Goal: Task Accomplishment & Management: Manage account settings

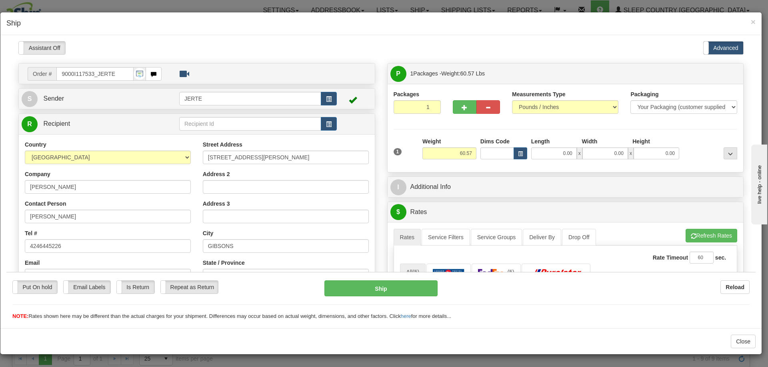
click at [756, 24] on div "× Ship" at bounding box center [380, 23] width 761 height 23
click at [748, 24] on h4 "Ship" at bounding box center [380, 23] width 749 height 10
click at [752, 23] on span "×" at bounding box center [752, 21] width 5 height 9
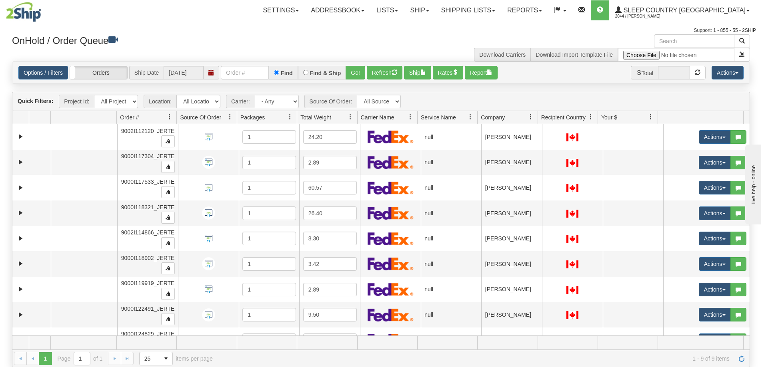
click at [512, 116] on span "Company" at bounding box center [504, 117] width 54 height 13
click at [736, 70] on button "Actions" at bounding box center [727, 73] width 32 height 14
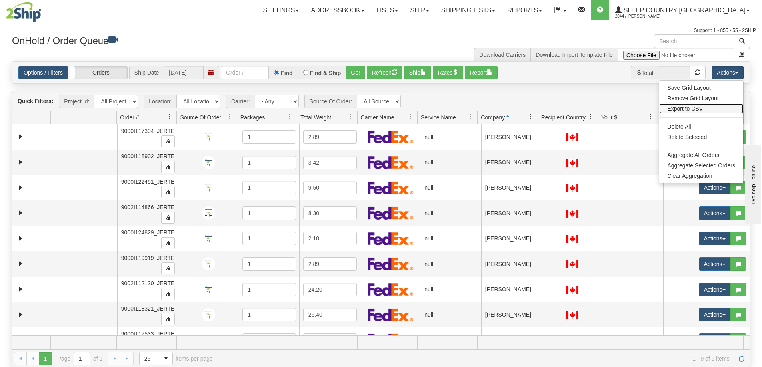
click at [693, 110] on link "Export to CSV" at bounding box center [701, 109] width 84 height 10
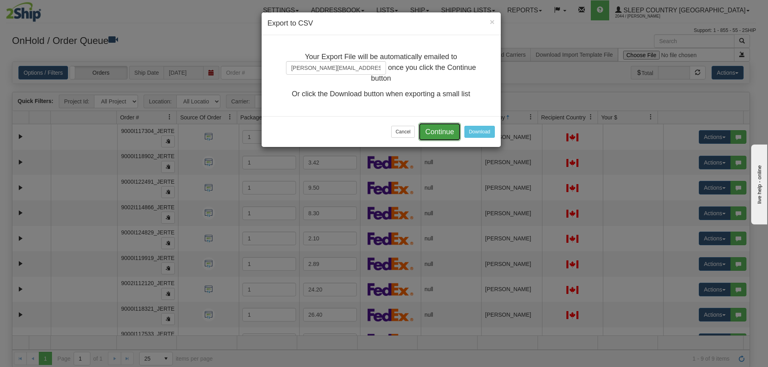
click at [441, 134] on button "Continue" at bounding box center [439, 132] width 42 height 18
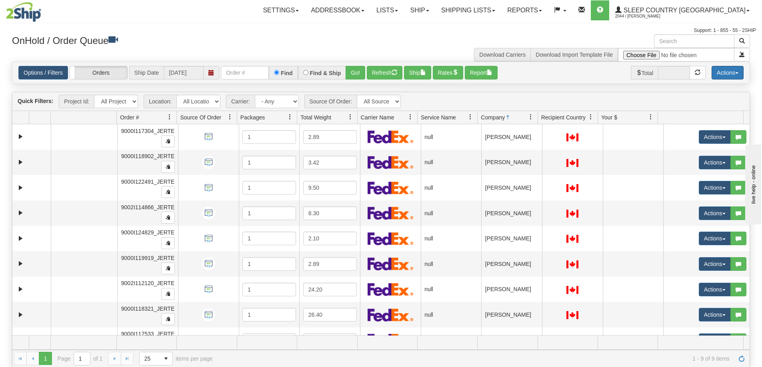
click at [724, 75] on button "Actions" at bounding box center [727, 73] width 32 height 14
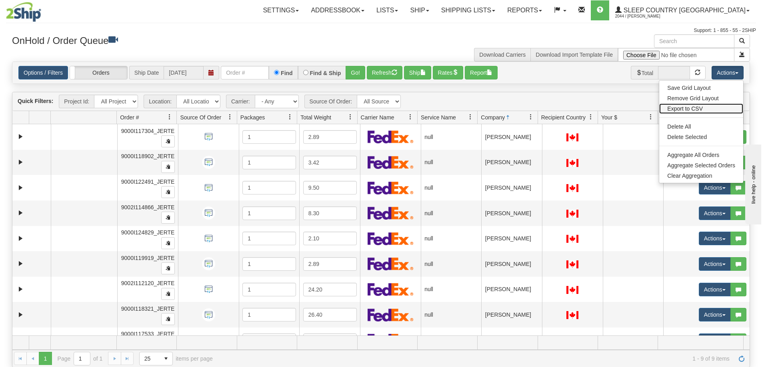
click at [694, 110] on link "Export to CSV" at bounding box center [701, 109] width 84 height 10
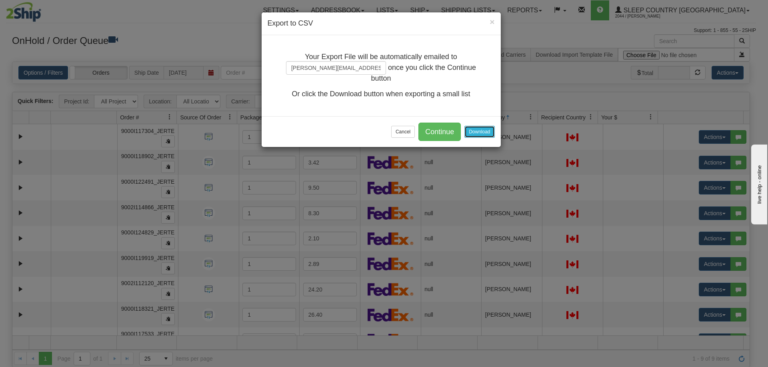
click at [483, 132] on button "Download" at bounding box center [479, 132] width 30 height 12
click at [408, 127] on button "Cancel" at bounding box center [403, 132] width 24 height 12
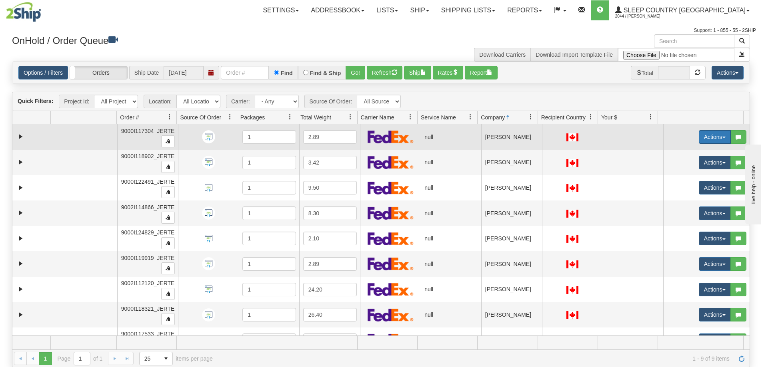
click at [706, 140] on button "Actions" at bounding box center [714, 137] width 32 height 14
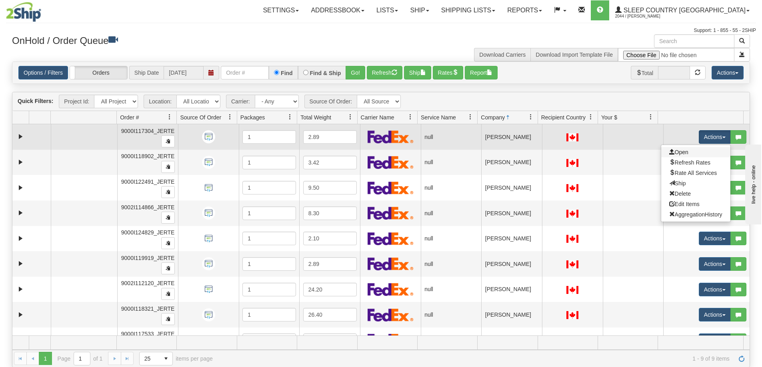
click at [698, 156] on link "Open" at bounding box center [695, 152] width 69 height 10
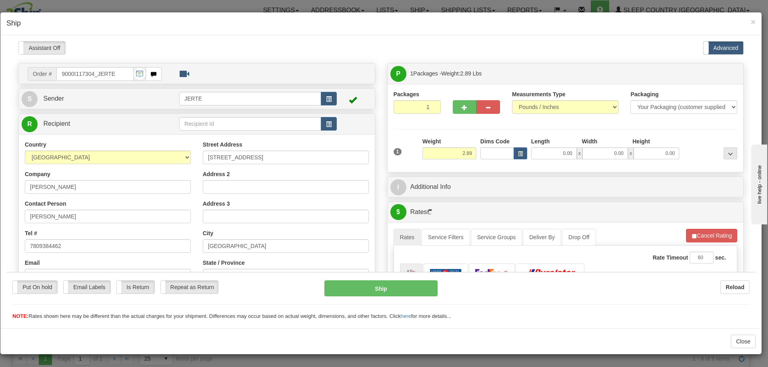
scroll to position [133, 0]
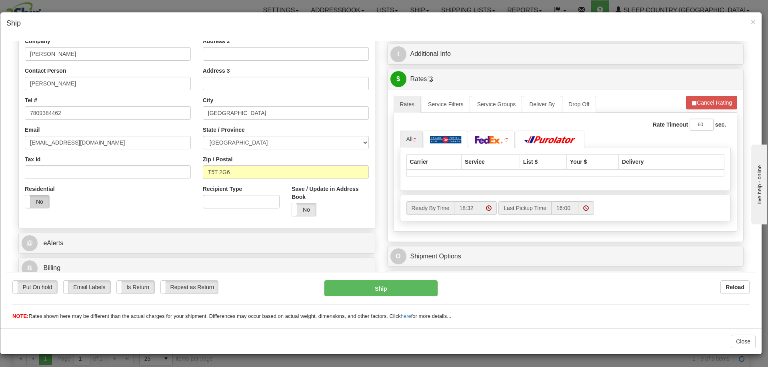
click at [44, 202] on label "No" at bounding box center [37, 201] width 24 height 13
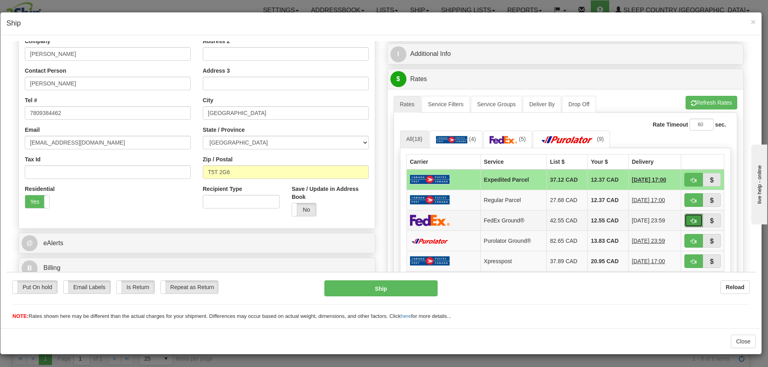
click at [690, 219] on span "button" at bounding box center [693, 220] width 6 height 5
type input "92"
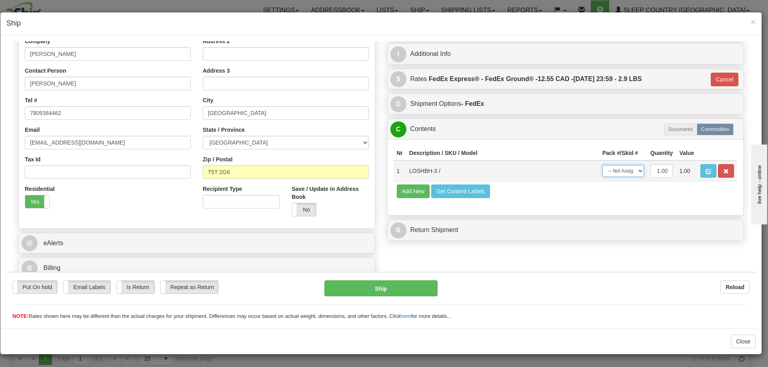
click at [618, 171] on select "-- Not Assigned -- Package 1" at bounding box center [623, 171] width 42 height 12
select select "0"
click at [602, 165] on select "-- Not Assigned -- Package 1" at bounding box center [623, 171] width 42 height 12
click at [406, 285] on button "Ship" at bounding box center [380, 288] width 113 height 16
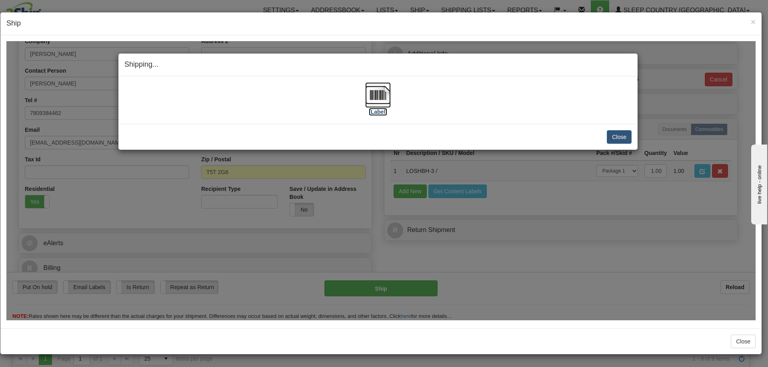
click at [378, 101] on img at bounding box center [378, 95] width 26 height 26
click at [613, 135] on button "Close" at bounding box center [618, 137] width 25 height 14
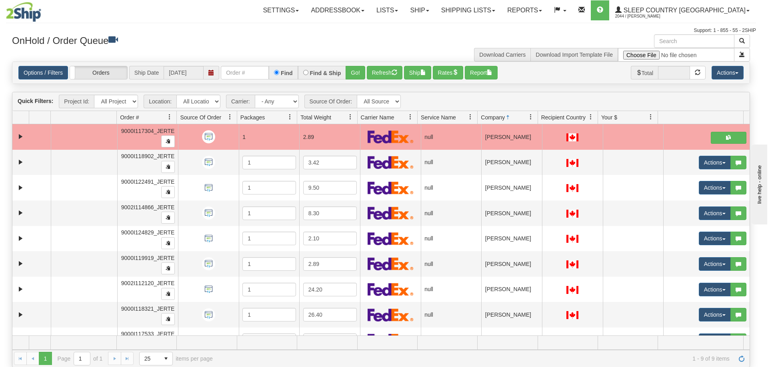
scroll to position [0, 0]
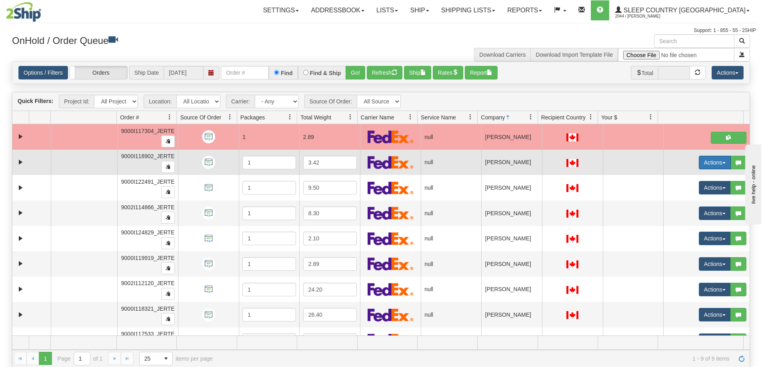
click at [699, 165] on button "Actions" at bounding box center [714, 163] width 32 height 14
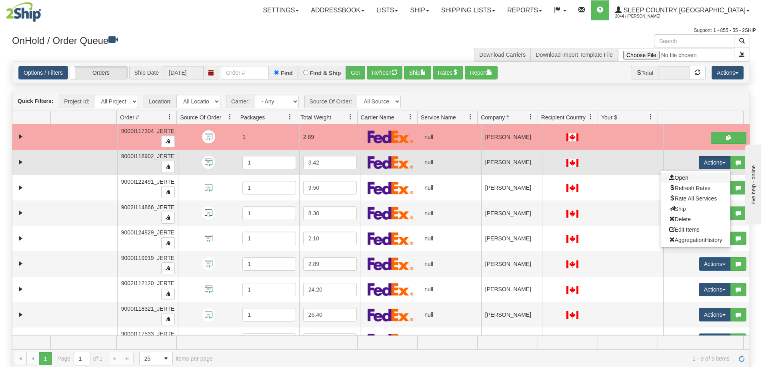
click at [687, 176] on link "Open" at bounding box center [695, 178] width 69 height 10
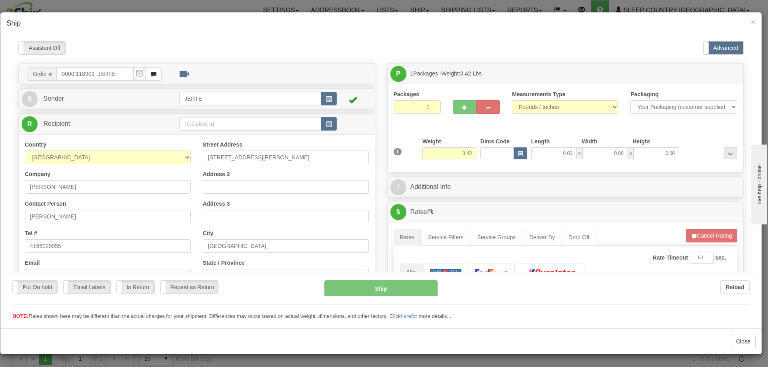
scroll to position [133, 0]
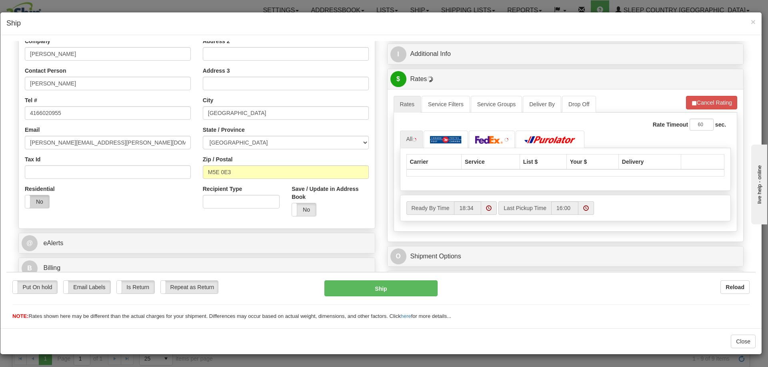
click at [45, 206] on label "No" at bounding box center [37, 201] width 24 height 13
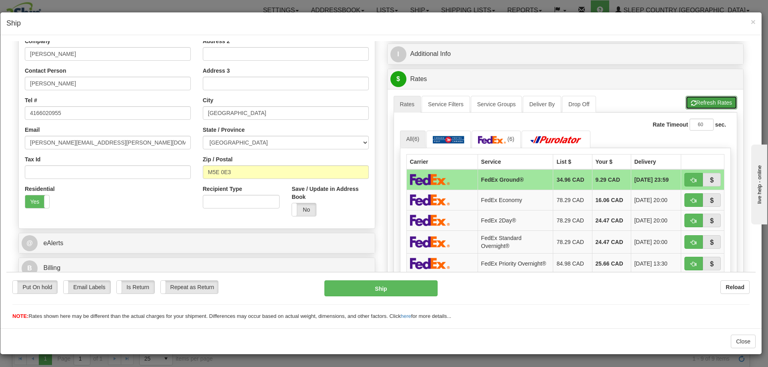
click at [688, 106] on button "Refresh Rates" at bounding box center [711, 103] width 52 height 14
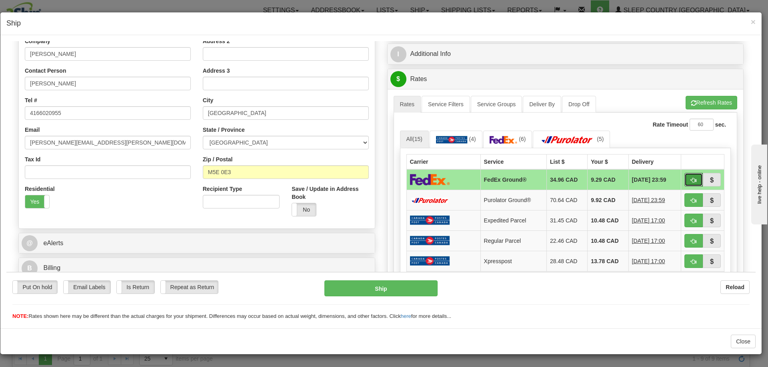
drag, startPoint x: 688, startPoint y: 180, endPoint x: 688, endPoint y: 151, distance: 29.6
click at [690, 180] on span "button" at bounding box center [693, 179] width 6 height 5
type input "92"
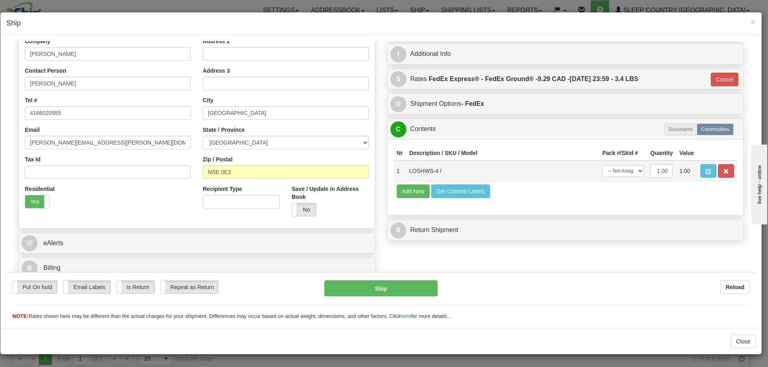
click at [622, 177] on td "-- Not Assigned -- Package 1" at bounding box center [623, 170] width 48 height 21
click at [614, 170] on select "-- Not Assigned -- Package 1" at bounding box center [623, 171] width 42 height 12
select select "0"
click at [602, 165] on select "-- Not Assigned -- Package 1" at bounding box center [623, 171] width 42 height 12
click at [397, 287] on button "Ship" at bounding box center [380, 288] width 113 height 16
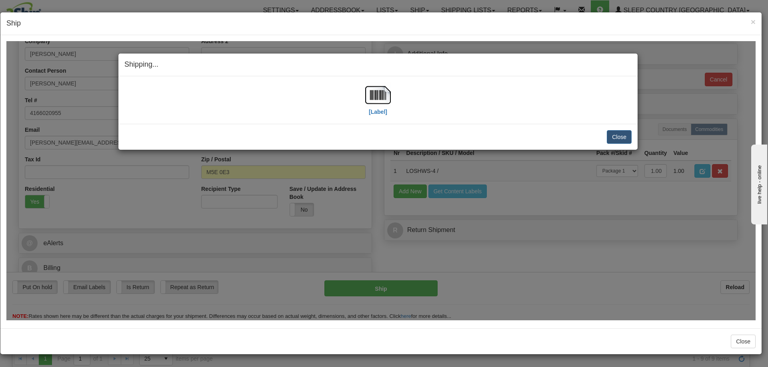
click at [392, 88] on div "[Label]" at bounding box center [377, 100] width 507 height 36
click at [383, 95] on img at bounding box center [378, 95] width 26 height 26
click at [612, 133] on button "Close" at bounding box center [618, 137] width 25 height 14
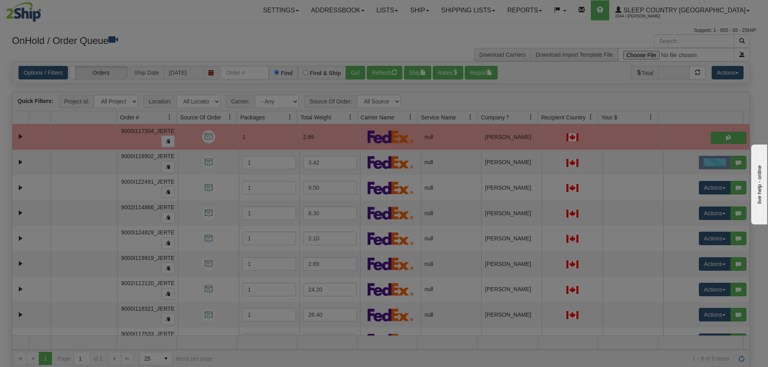
scroll to position [0, 0]
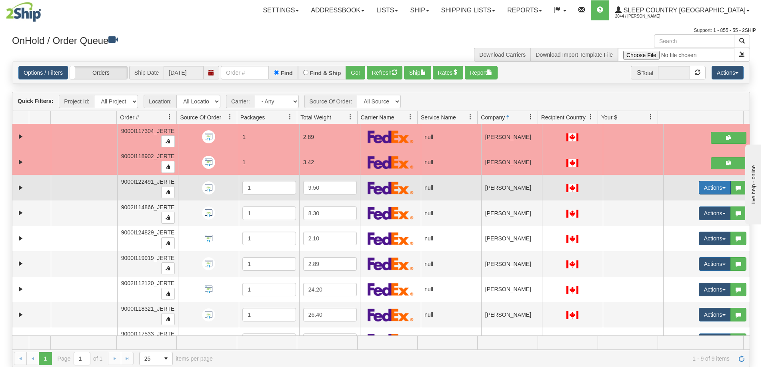
click at [713, 191] on button "Actions" at bounding box center [714, 188] width 32 height 14
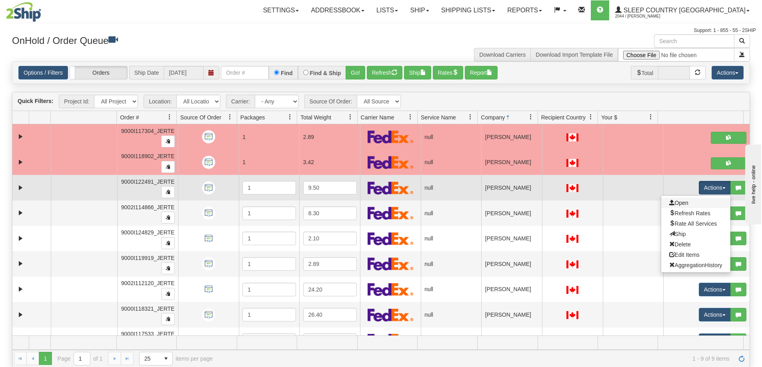
click at [692, 203] on link "Open" at bounding box center [695, 203] width 69 height 10
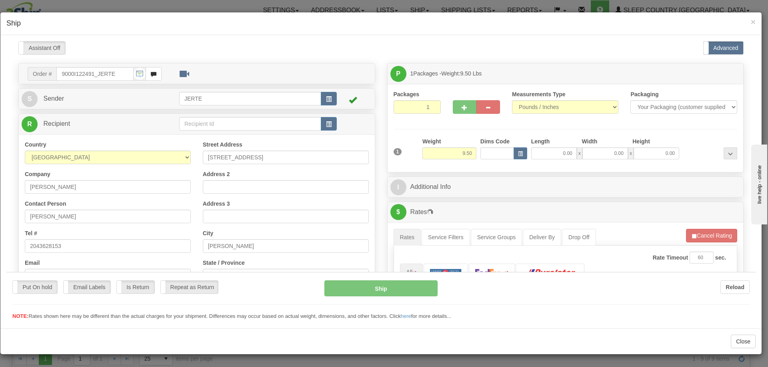
scroll to position [133, 0]
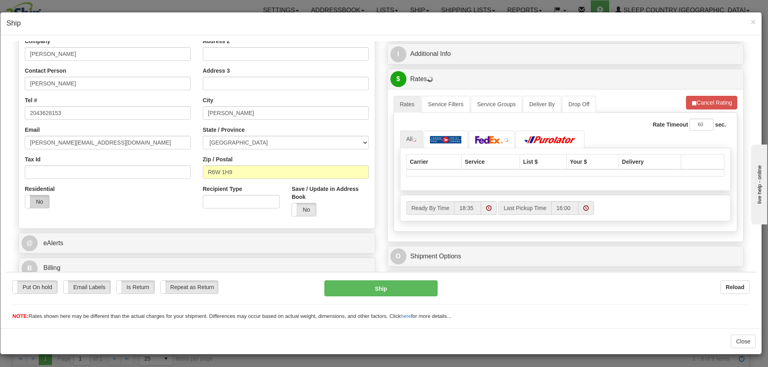
click at [45, 201] on label "No" at bounding box center [37, 201] width 24 height 13
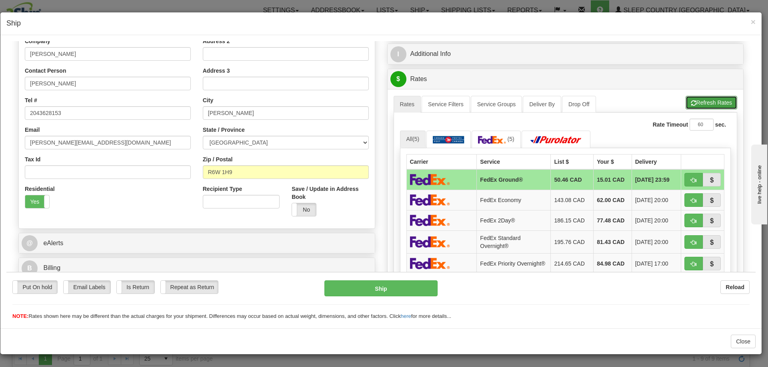
click at [703, 103] on button "Refresh Rates" at bounding box center [711, 103] width 52 height 14
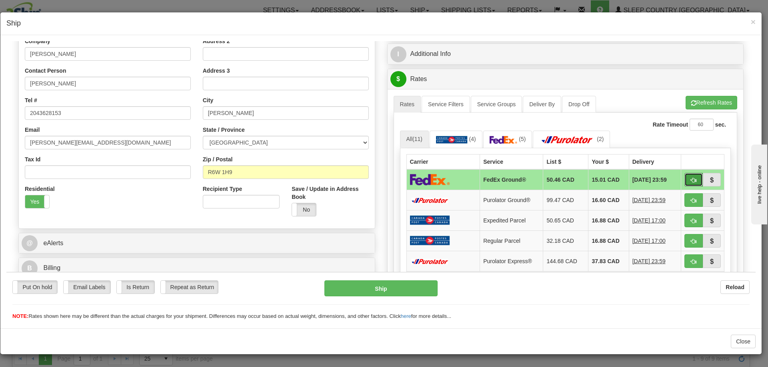
click at [684, 176] on button "button" at bounding box center [693, 180] width 18 height 14
type input "92"
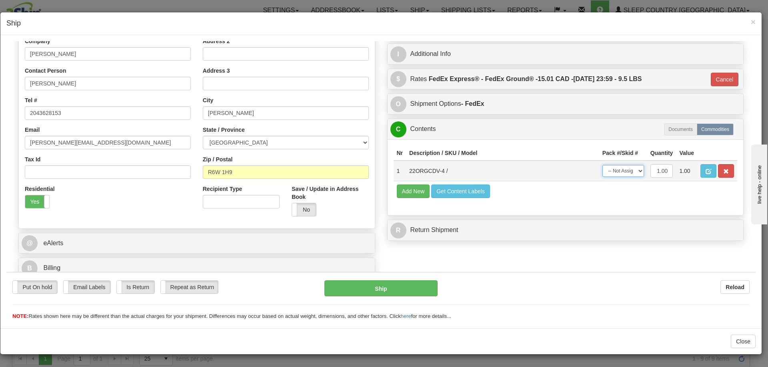
click at [602, 169] on select "-- Not Assigned -- Package 1" at bounding box center [623, 171] width 42 height 12
select select "0"
click at [602, 165] on select "-- Not Assigned -- Package 1" at bounding box center [623, 171] width 42 height 12
click at [418, 283] on button "Ship" at bounding box center [380, 288] width 113 height 16
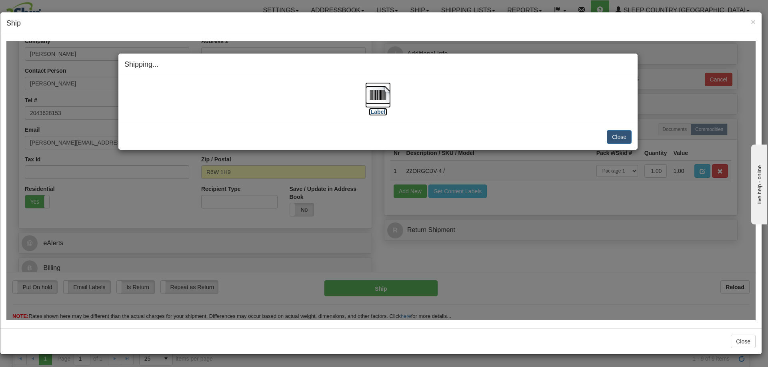
click at [381, 102] on img at bounding box center [378, 95] width 26 height 26
click at [616, 140] on button "Close" at bounding box center [618, 137] width 25 height 14
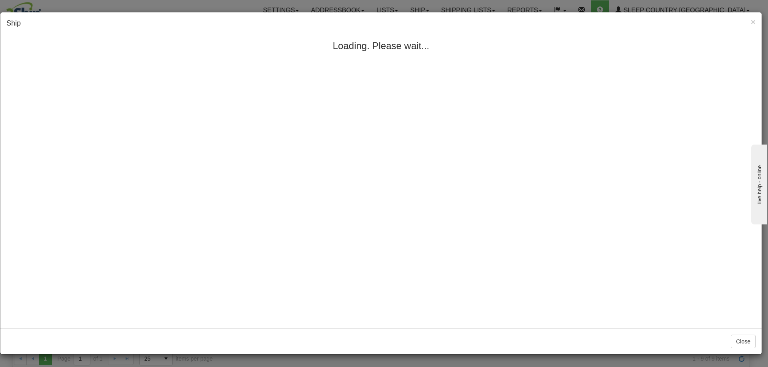
scroll to position [0, 0]
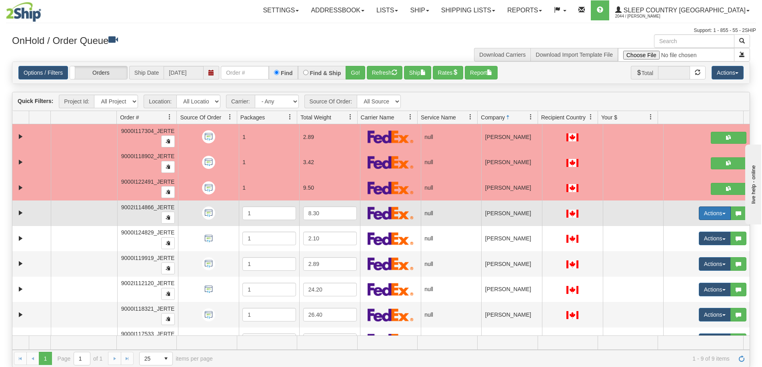
click at [700, 213] on button "Actions" at bounding box center [714, 214] width 32 height 14
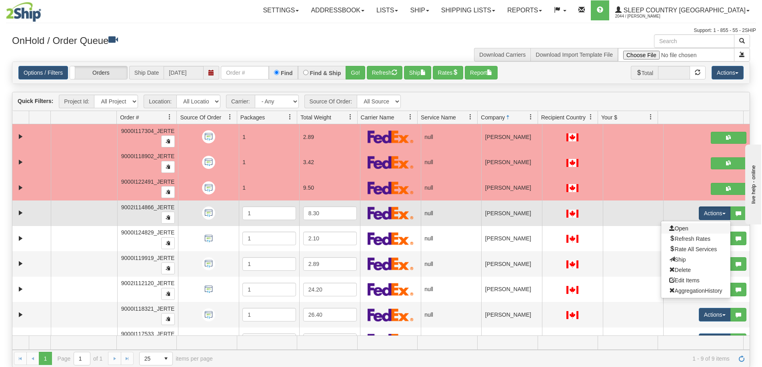
click at [694, 225] on link "Open" at bounding box center [695, 228] width 69 height 10
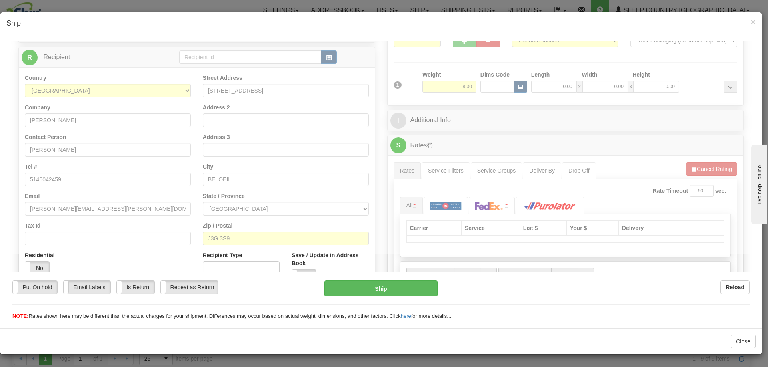
scroll to position [136, 0]
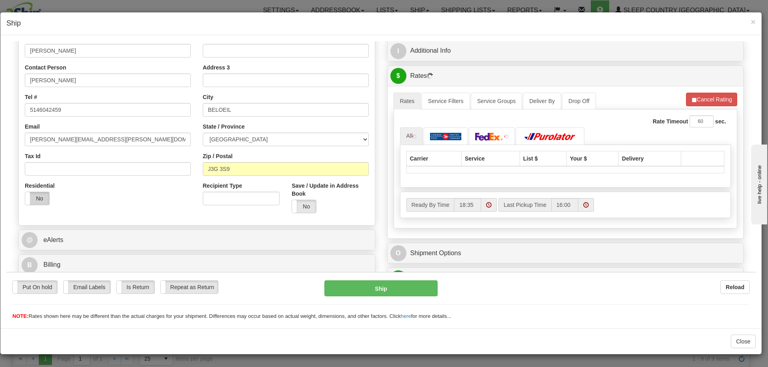
click at [41, 192] on label "No" at bounding box center [37, 198] width 24 height 13
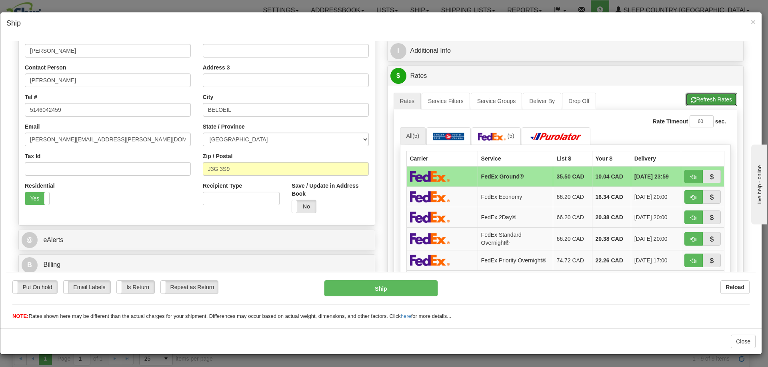
click at [689, 99] on button "Refresh Rates" at bounding box center [711, 99] width 52 height 14
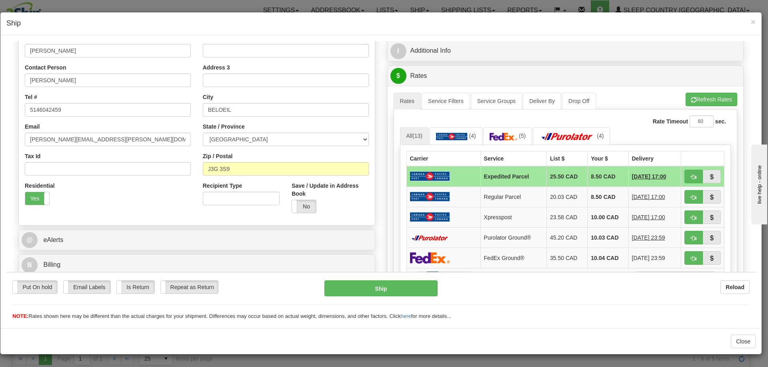
scroll to position [203, 0]
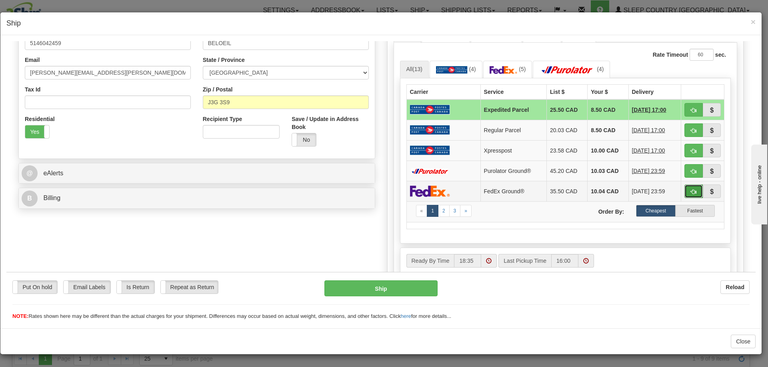
click at [690, 191] on span "button" at bounding box center [693, 191] width 6 height 5
type input "92"
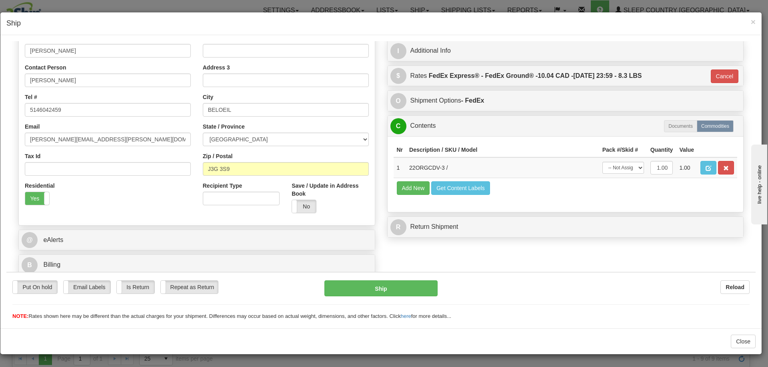
scroll to position [136, 0]
click at [628, 164] on select "-- Not Assigned -- Package 1" at bounding box center [623, 167] width 42 height 12
click at [602, 161] on select "-- Not Assigned -- Package 1" at bounding box center [623, 167] width 42 height 12
click at [622, 164] on select "-- Not Assigned -- Package 1" at bounding box center [623, 167] width 42 height 12
click at [712, 81] on button "Cancel" at bounding box center [724, 76] width 28 height 14
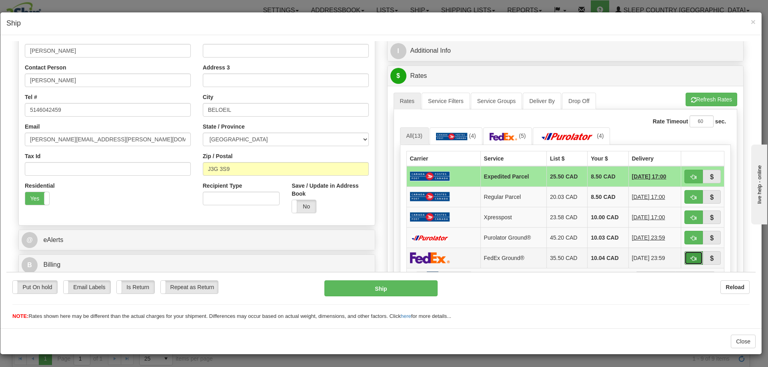
click at [684, 256] on button "button" at bounding box center [693, 258] width 18 height 14
type input "92"
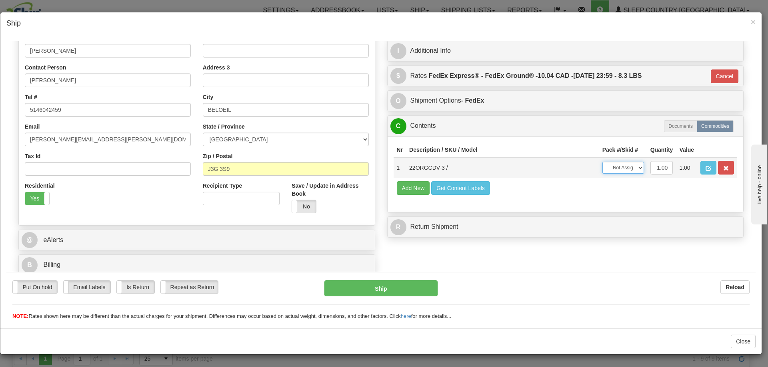
click at [632, 165] on select "-- Not Assigned -- Package 1" at bounding box center [623, 167] width 42 height 12
select select "0"
click at [602, 161] on select "-- Not Assigned -- Package 1" at bounding box center [623, 167] width 42 height 12
click at [398, 289] on button "Ship" at bounding box center [380, 288] width 113 height 16
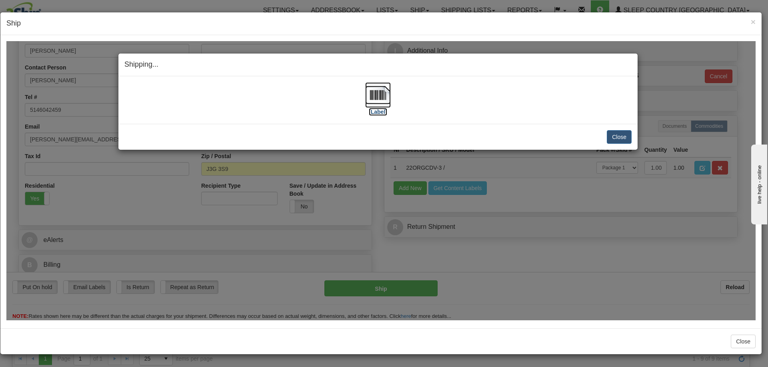
click at [378, 106] on img at bounding box center [378, 95] width 26 height 26
click at [625, 137] on button "Close" at bounding box center [618, 137] width 25 height 14
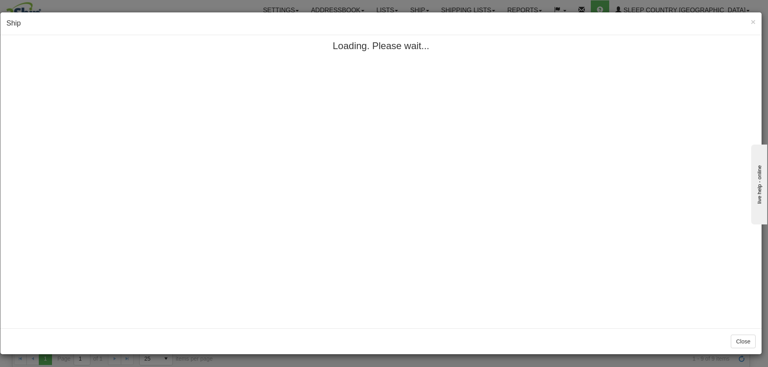
scroll to position [0, 0]
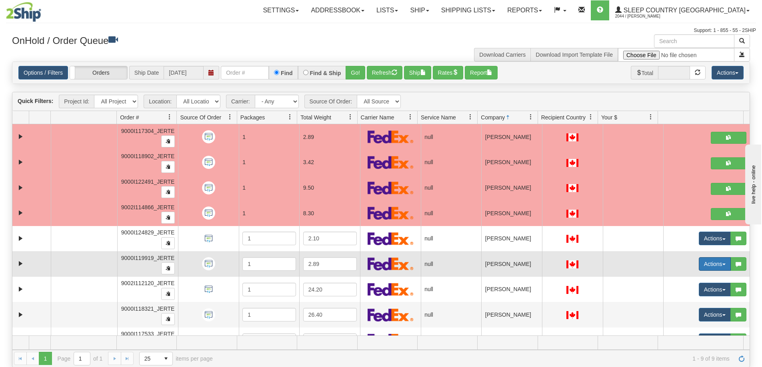
click at [705, 262] on button "Actions" at bounding box center [714, 264] width 32 height 14
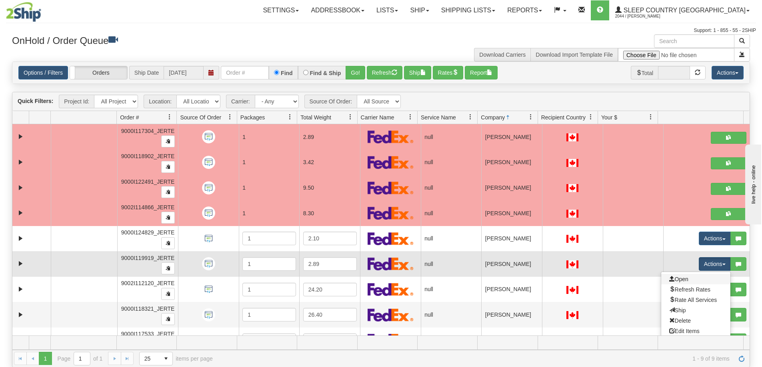
click at [685, 279] on link "Open" at bounding box center [695, 279] width 69 height 10
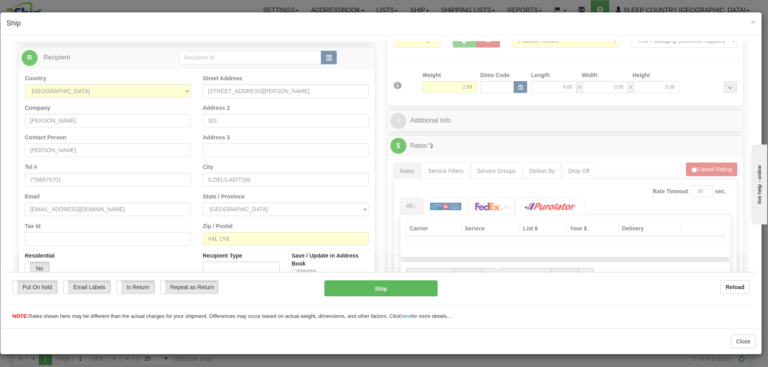
scroll to position [66, 0]
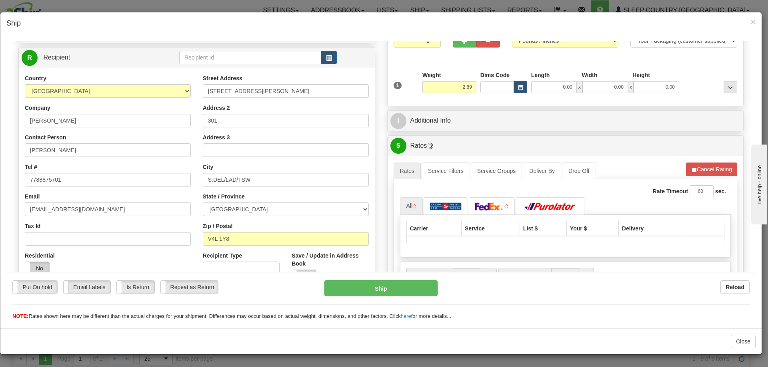
click at [42, 265] on label "No" at bounding box center [37, 268] width 24 height 13
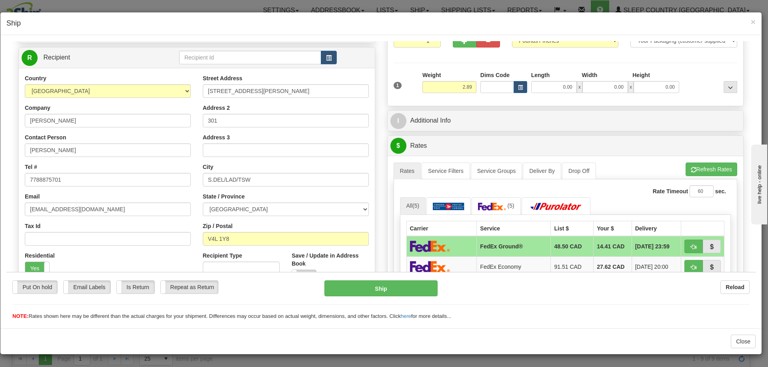
scroll to position [133, 0]
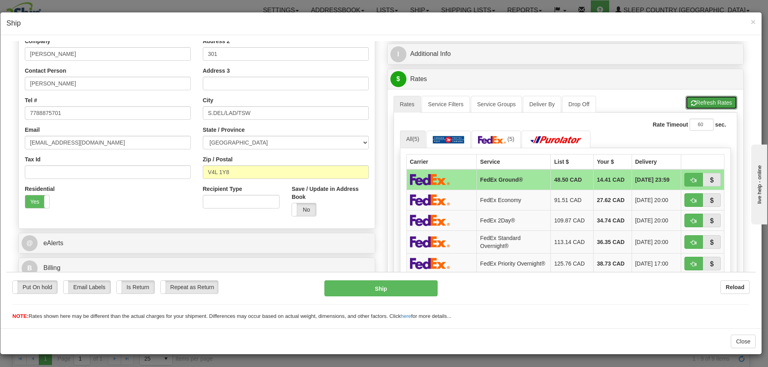
click at [724, 102] on button "Refresh Rates" at bounding box center [711, 103] width 52 height 14
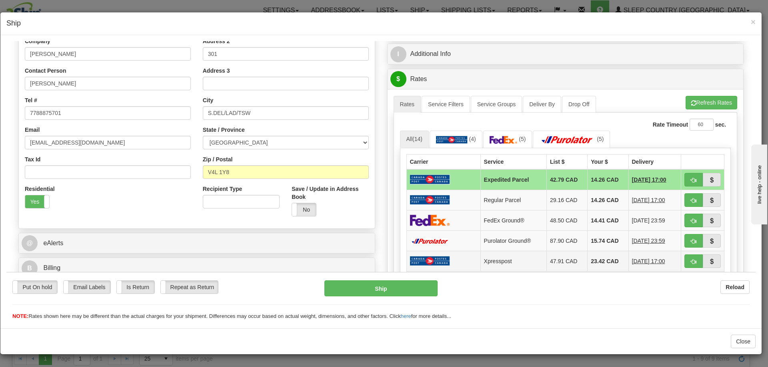
scroll to position [200, 0]
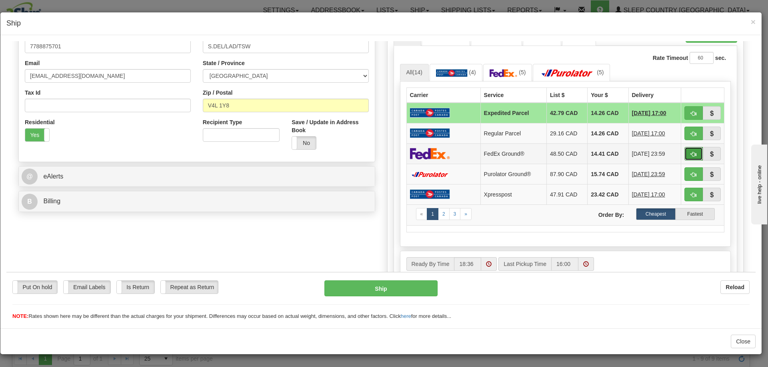
click at [684, 154] on button "button" at bounding box center [693, 154] width 18 height 14
type input "92"
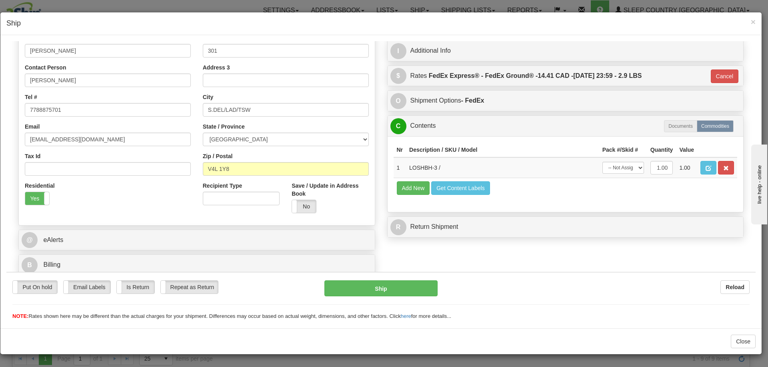
scroll to position [136, 0]
click at [612, 167] on select "-- Not Assigned -- Package 1" at bounding box center [623, 167] width 42 height 12
select select "0"
click at [602, 161] on select "-- Not Assigned -- Package 1" at bounding box center [623, 167] width 42 height 12
click at [406, 286] on button "Ship" at bounding box center [380, 288] width 113 height 16
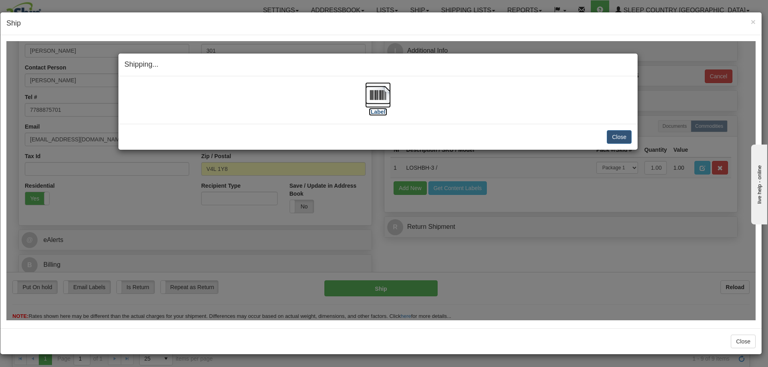
click at [378, 106] on img at bounding box center [378, 95] width 26 height 26
click at [614, 137] on button "Close" at bounding box center [618, 137] width 25 height 14
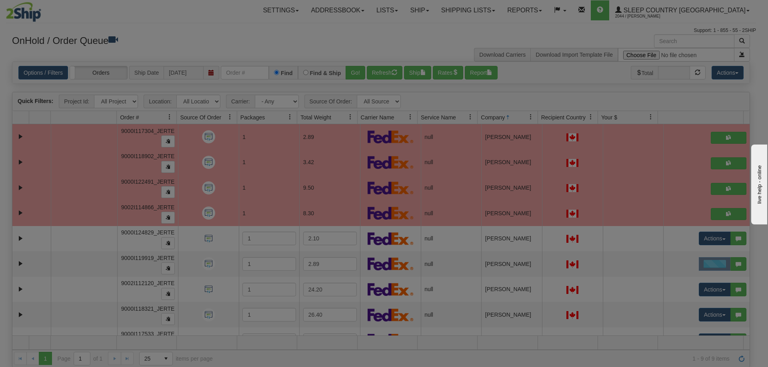
scroll to position [0, 0]
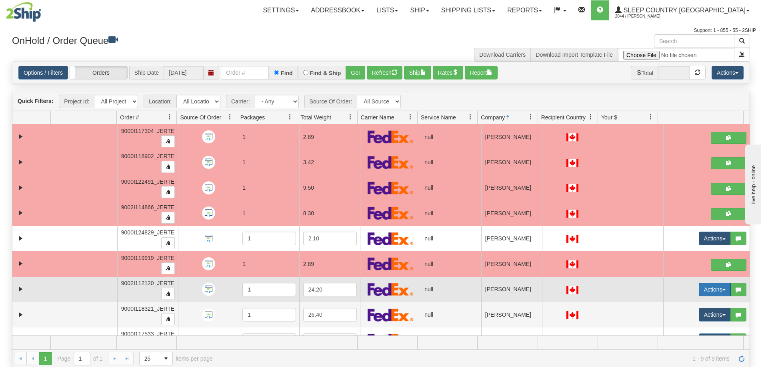
click at [698, 287] on button "Actions" at bounding box center [714, 290] width 32 height 14
click at [688, 304] on link "Open" at bounding box center [695, 305] width 69 height 10
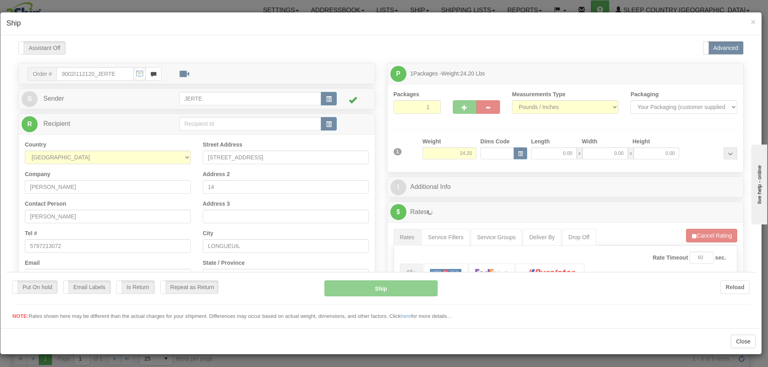
scroll to position [133, 0]
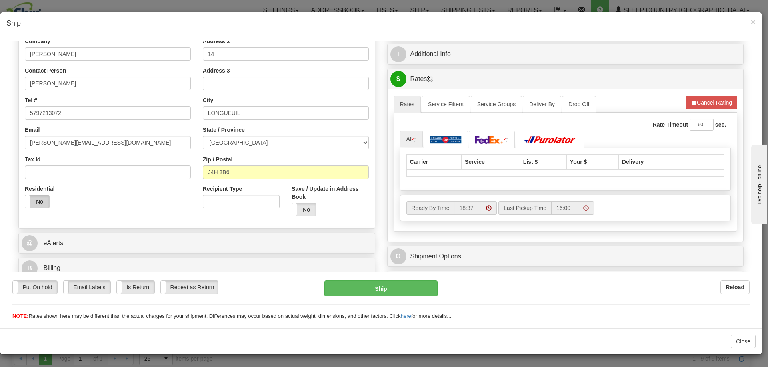
click at [41, 197] on label "No" at bounding box center [37, 201] width 24 height 13
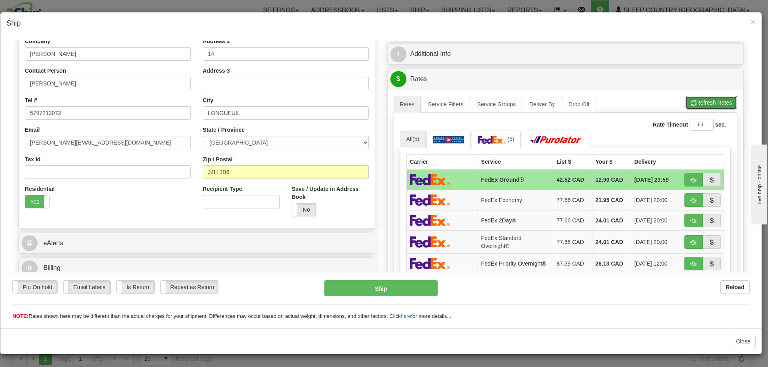
click at [690, 106] on span "button" at bounding box center [693, 102] width 6 height 5
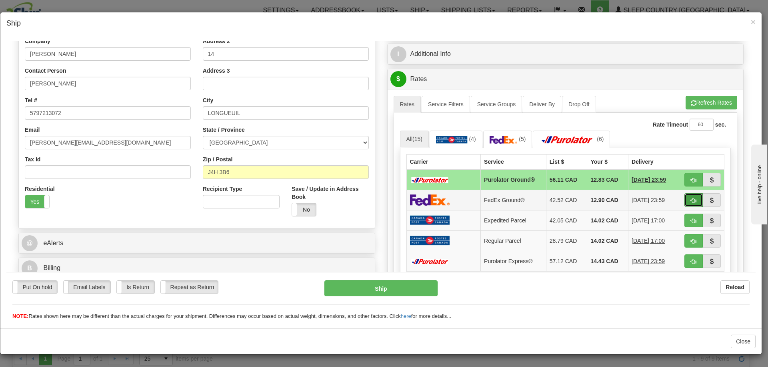
click at [684, 200] on button "button" at bounding box center [693, 200] width 18 height 14
type input "92"
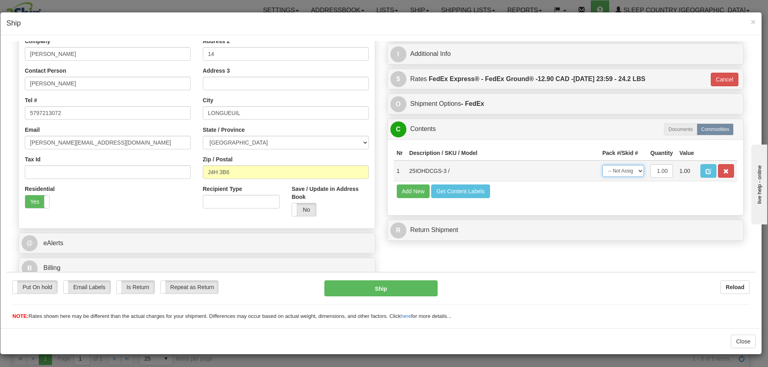
drag, startPoint x: 620, startPoint y: 173, endPoint x: 624, endPoint y: 175, distance: 4.3
click at [620, 173] on select "-- Not Assigned -- Package 1" at bounding box center [623, 171] width 42 height 12
select select "0"
click at [602, 165] on select "-- Not Assigned -- Package 1" at bounding box center [623, 171] width 42 height 12
click at [402, 288] on button "Ship" at bounding box center [380, 288] width 113 height 16
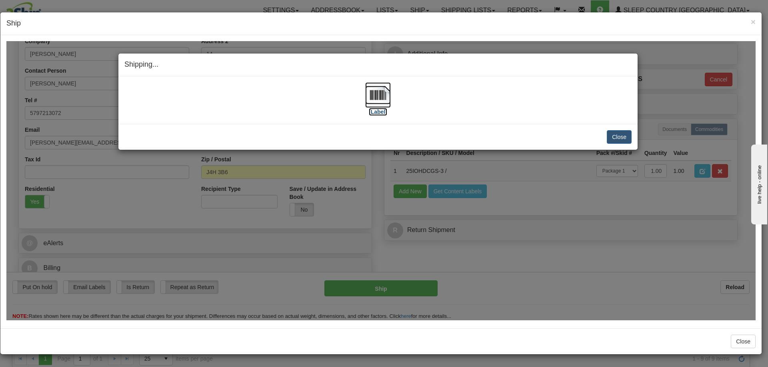
click at [381, 98] on img at bounding box center [378, 95] width 26 height 26
click at [612, 134] on button "Close" at bounding box center [618, 137] width 25 height 14
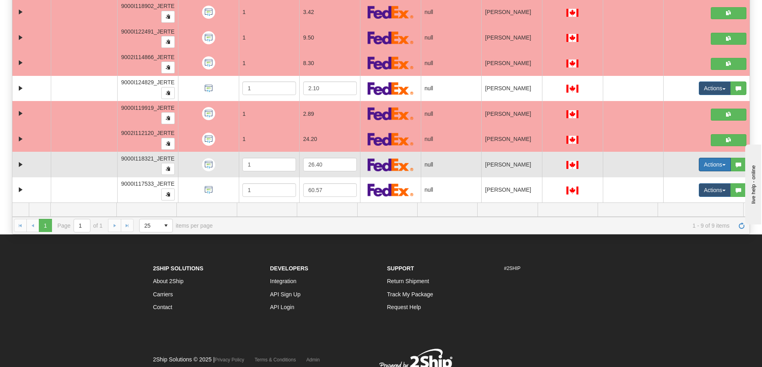
click at [699, 161] on button "Actions" at bounding box center [714, 165] width 32 height 14
click at [677, 181] on span "Open" at bounding box center [678, 180] width 19 height 6
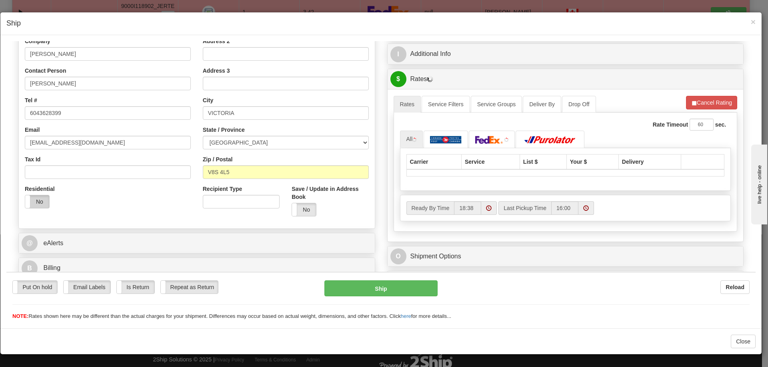
click at [34, 201] on label "No" at bounding box center [37, 201] width 24 height 13
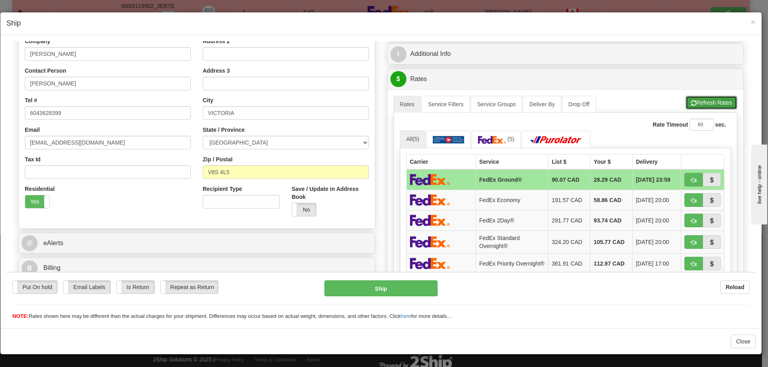
click at [711, 104] on button "Refresh Rates" at bounding box center [711, 103] width 52 height 14
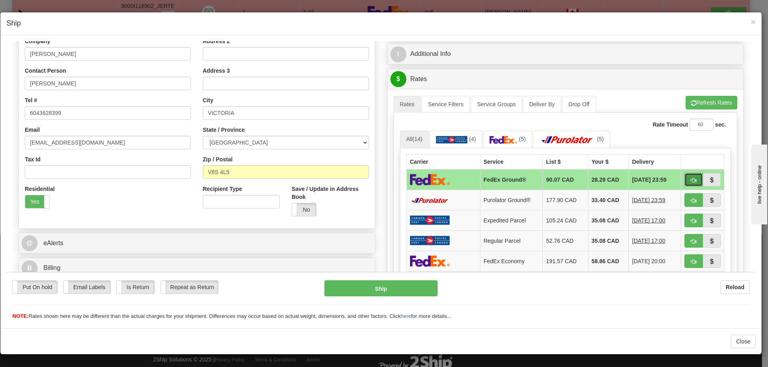
click at [684, 177] on button "button" at bounding box center [693, 180] width 18 height 14
type input "92"
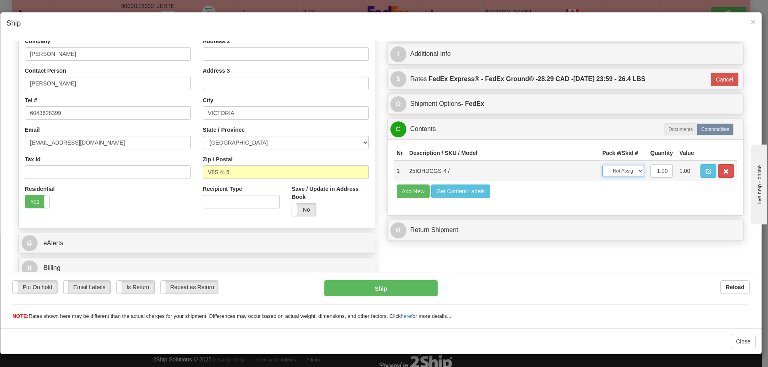
click at [618, 171] on select "-- Not Assigned -- Package 1" at bounding box center [623, 171] width 42 height 12
select select "0"
click at [602, 165] on select "-- Not Assigned -- Package 1" at bounding box center [623, 171] width 42 height 12
click at [413, 285] on button "Ship" at bounding box center [380, 288] width 113 height 16
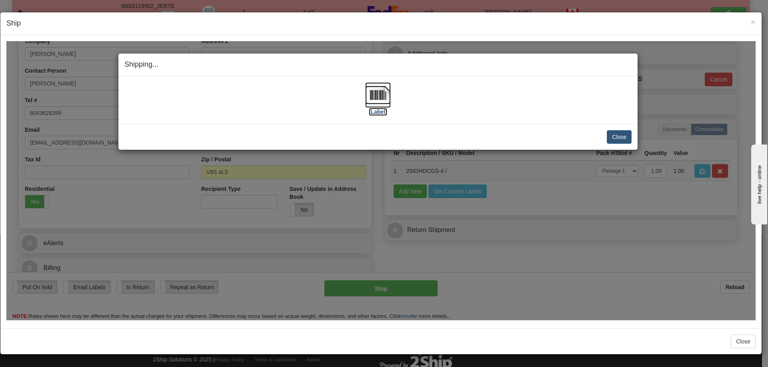
click at [376, 104] on img at bounding box center [378, 95] width 26 height 26
click at [624, 131] on button "Close" at bounding box center [618, 137] width 25 height 14
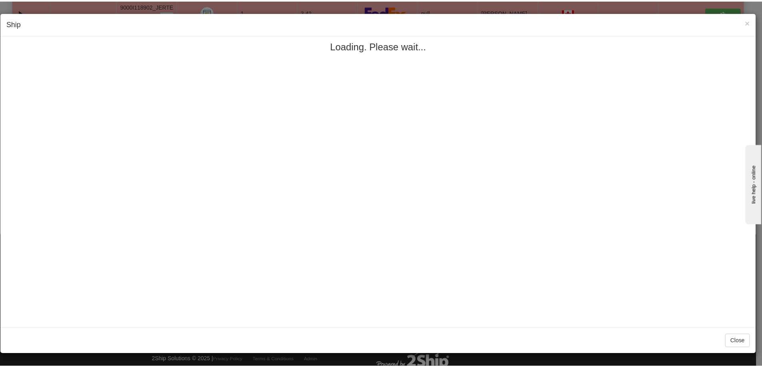
scroll to position [0, 0]
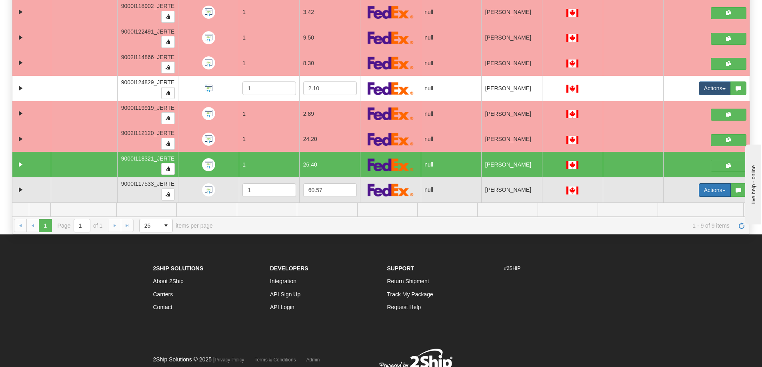
click at [700, 185] on button "Actions" at bounding box center [714, 190] width 32 height 14
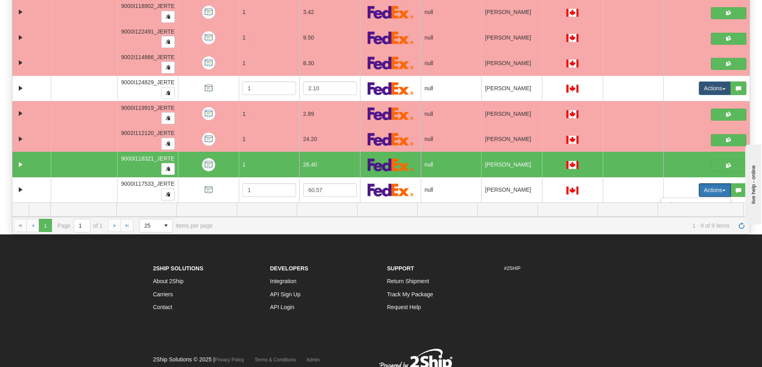
scroll to position [84, 0]
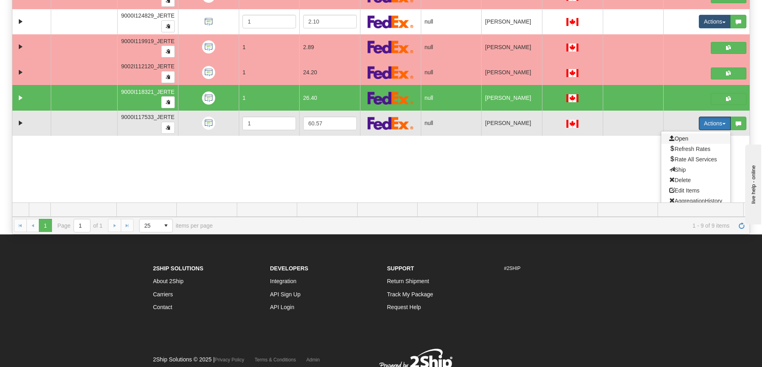
click at [674, 141] on span "Open" at bounding box center [678, 139] width 19 height 6
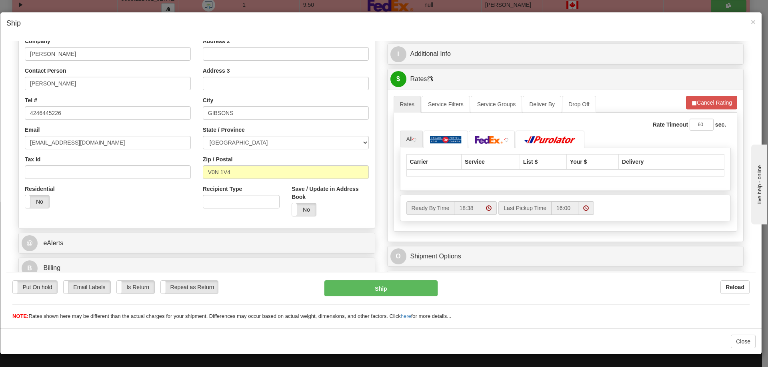
scroll to position [200, 0]
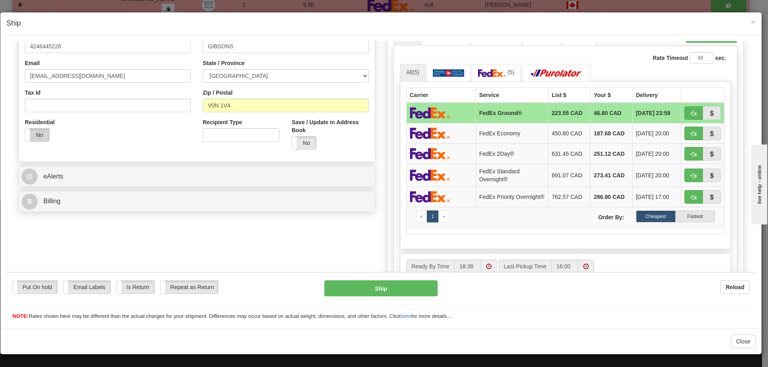
click at [43, 136] on label "No" at bounding box center [37, 134] width 24 height 13
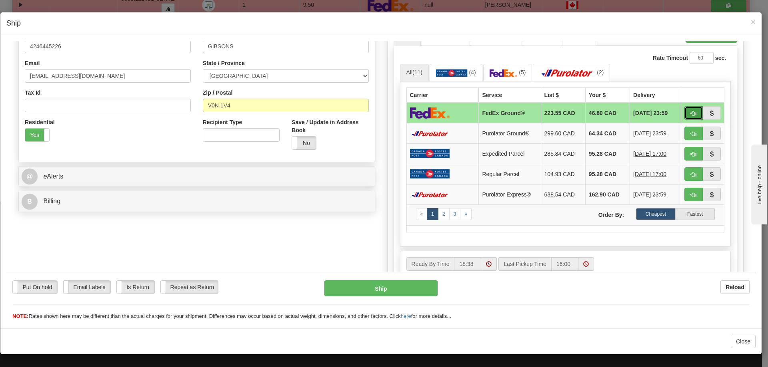
click at [692, 113] on button "button" at bounding box center [693, 113] width 18 height 14
type input "92"
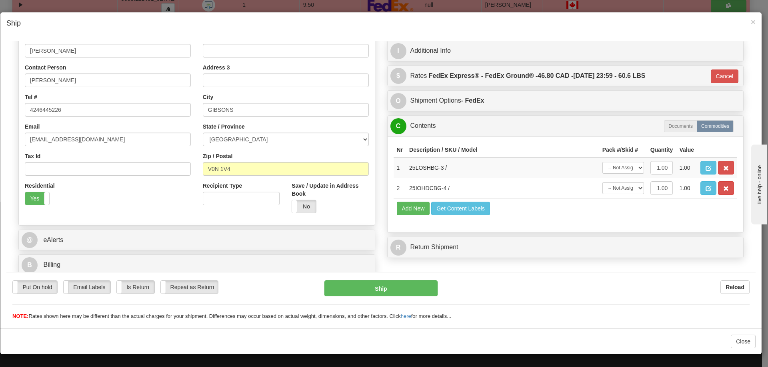
scroll to position [136, 0]
click at [614, 168] on select "-- Not Assigned -- Package 1" at bounding box center [623, 167] width 42 height 12
select select "0"
click at [602, 161] on select "-- Not Assigned -- Package 1" at bounding box center [623, 167] width 42 height 12
click at [618, 188] on select "-- Not Assigned -- Package 1" at bounding box center [623, 188] width 42 height 12
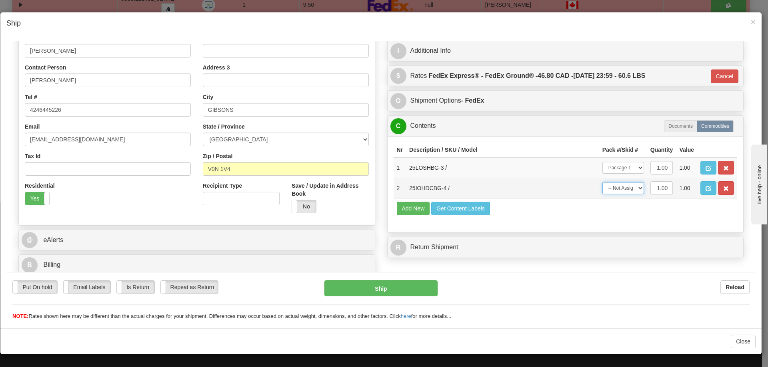
select select "0"
click at [602, 182] on select "-- Not Assigned -- Package 1" at bounding box center [623, 188] width 42 height 12
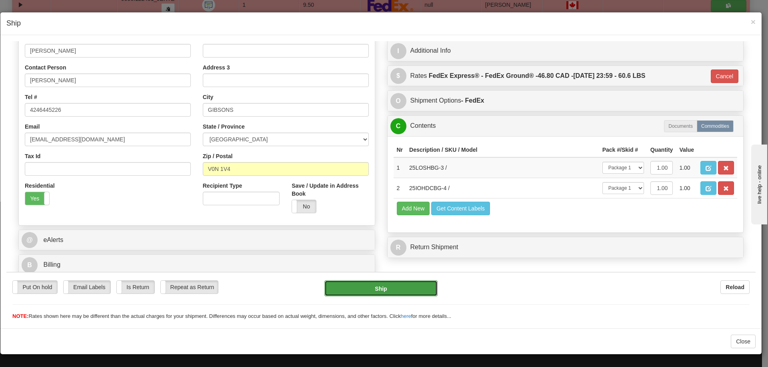
click at [413, 287] on button "Ship" at bounding box center [380, 288] width 113 height 16
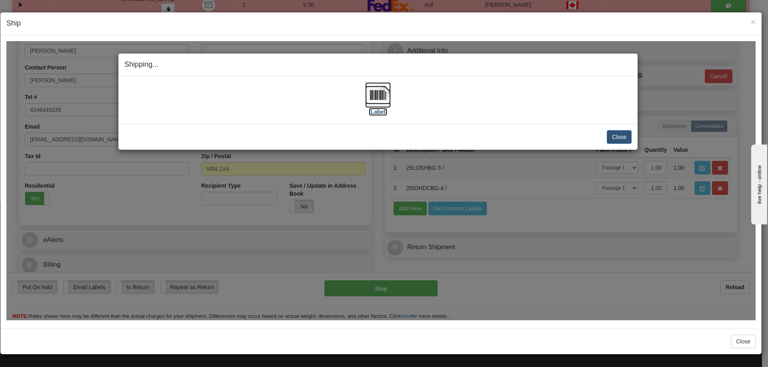
click at [384, 92] on img at bounding box center [378, 95] width 26 height 26
click at [614, 134] on button "Close" at bounding box center [618, 137] width 25 height 14
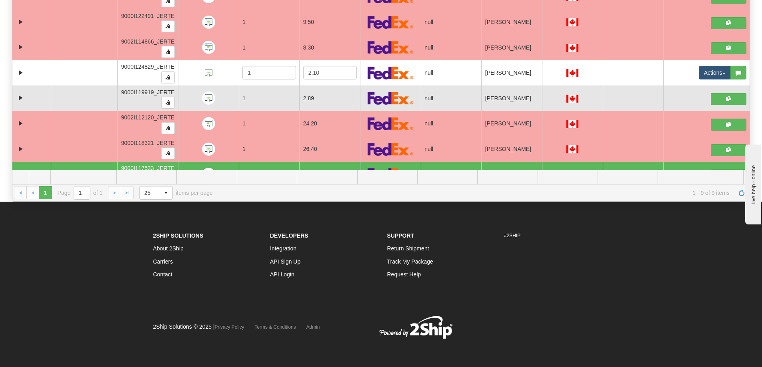
scroll to position [0, 0]
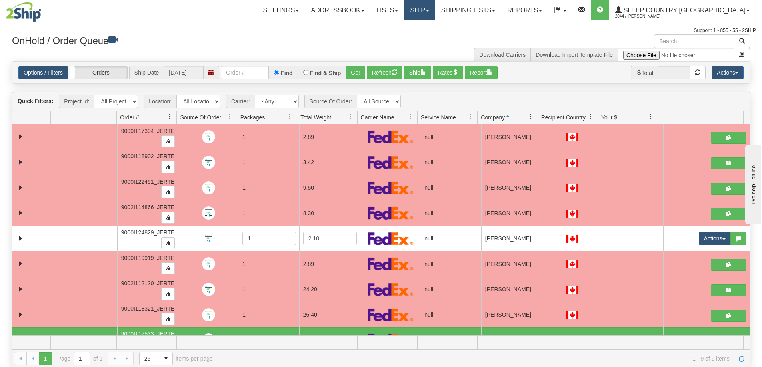
click at [435, 10] on link "Ship" at bounding box center [419, 10] width 31 height 20
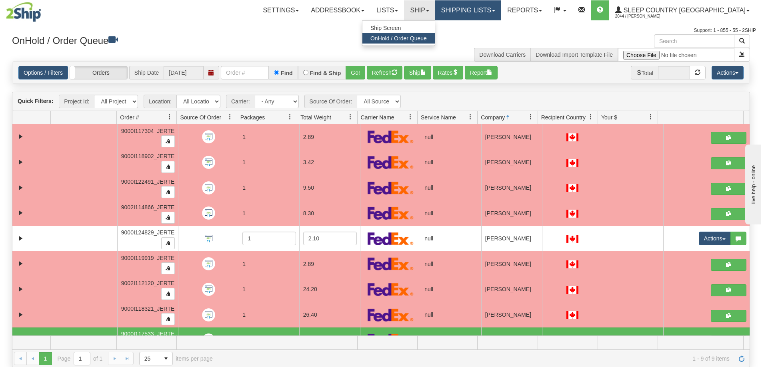
click at [481, 14] on link "Shipping lists" at bounding box center [468, 10] width 66 height 20
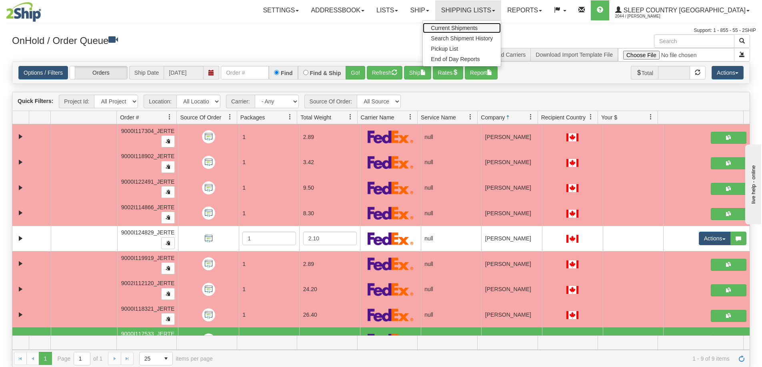
click at [477, 26] on span "Current Shipments" at bounding box center [454, 28] width 47 height 6
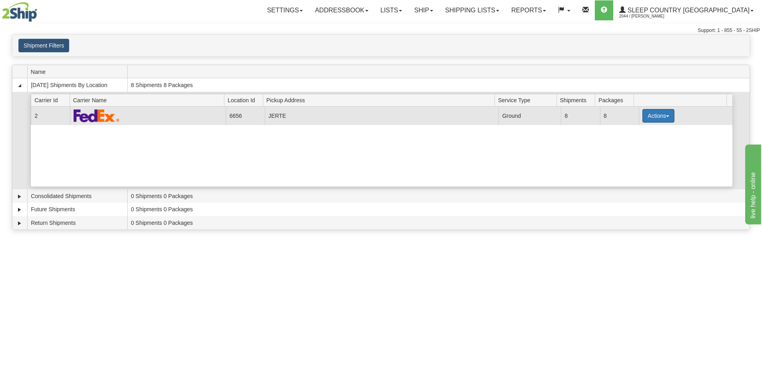
click at [645, 121] on button "Actions" at bounding box center [658, 116] width 32 height 14
click at [639, 153] on span "Pickup" at bounding box center [628, 152] width 21 height 6
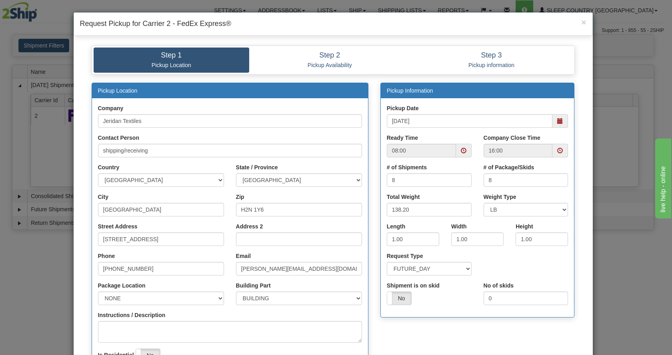
click at [557, 122] on span at bounding box center [560, 121] width 6 height 6
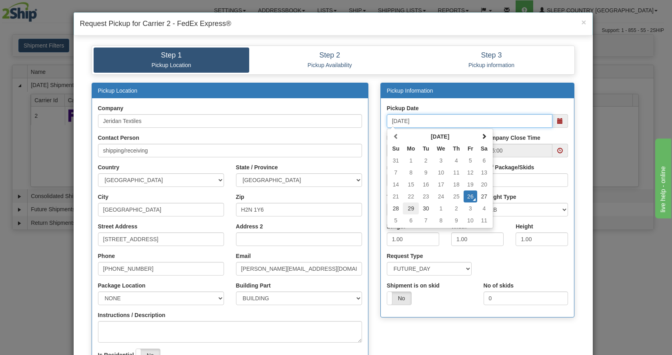
click at [411, 208] on td "29" at bounding box center [411, 209] width 16 height 12
type input "09/29/2025"
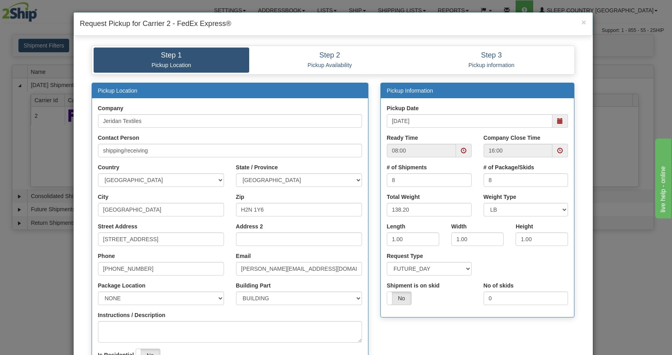
click at [460, 154] on span at bounding box center [464, 151] width 16 height 14
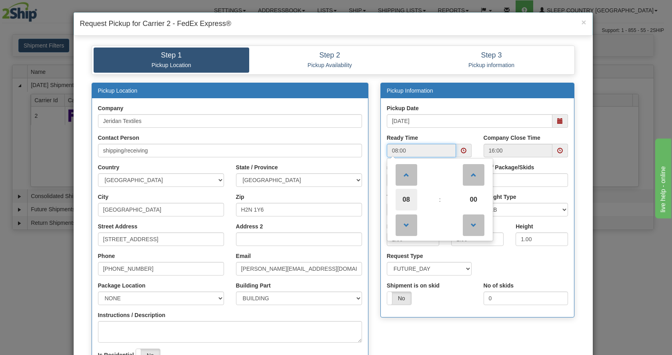
click at [408, 202] on span "08" at bounding box center [406, 200] width 22 height 22
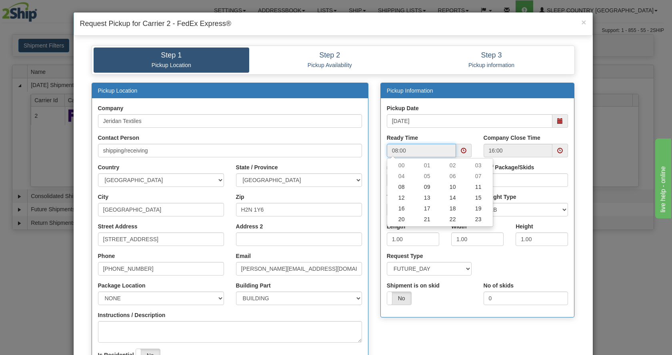
drag, startPoint x: 478, startPoint y: 187, endPoint x: 470, endPoint y: 195, distance: 11.6
click at [478, 187] on td "11" at bounding box center [478, 187] width 26 height 11
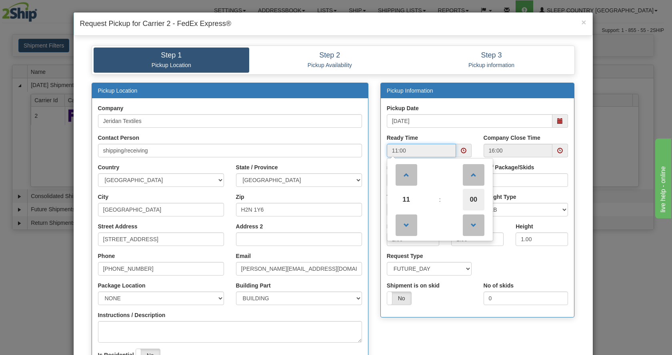
drag, startPoint x: 451, startPoint y: 203, endPoint x: 467, endPoint y: 199, distance: 16.6
click at [459, 201] on tr "11 : 00" at bounding box center [440, 200] width 102 height 22
click at [467, 200] on span "00" at bounding box center [474, 200] width 22 height 22
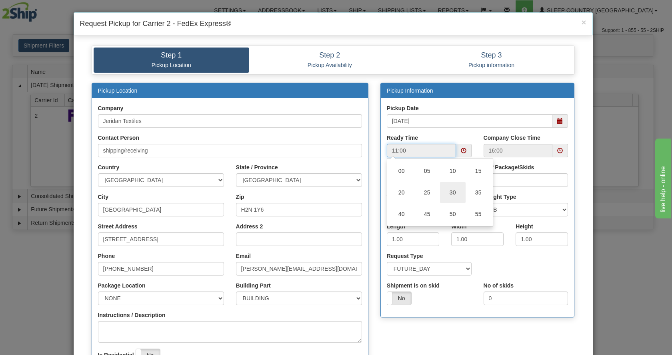
click at [447, 196] on td "30" at bounding box center [453, 193] width 26 height 22
type input "11:30"
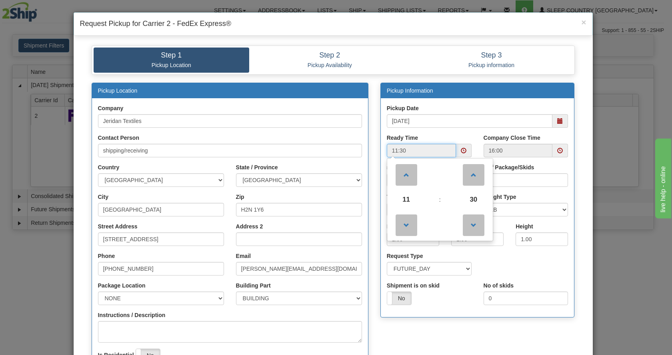
scroll to position [133, 0]
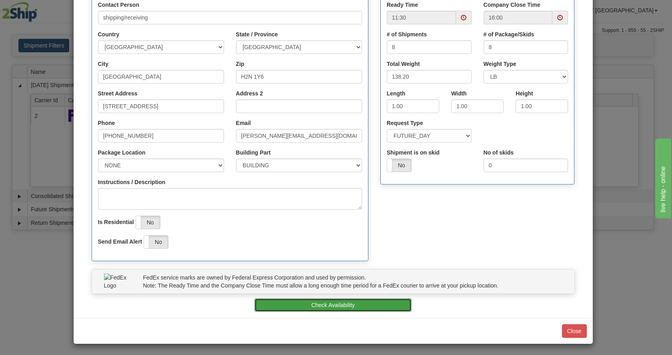
click at [381, 300] on button "Check Availability" at bounding box center [332, 306] width 157 height 14
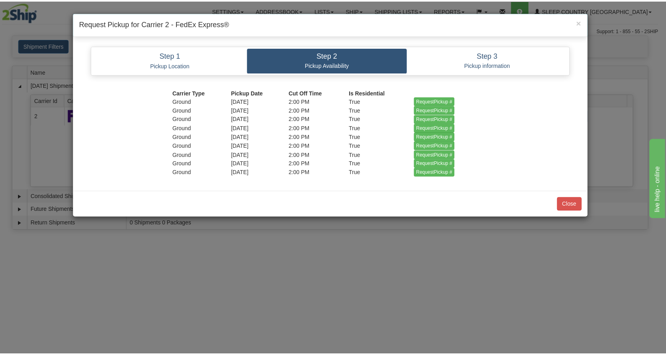
scroll to position [0, 0]
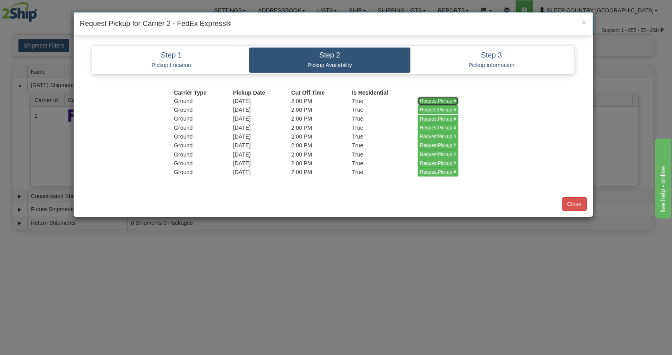
click at [439, 97] on input "RequestPickup #" at bounding box center [437, 101] width 41 height 9
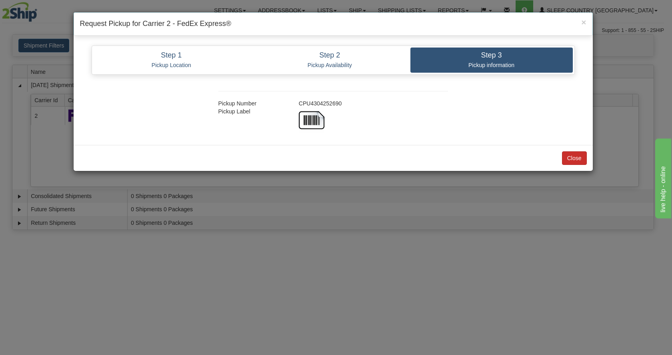
click at [565, 157] on div "Close" at bounding box center [333, 158] width 519 height 26
click at [568, 157] on button "Close" at bounding box center [574, 159] width 25 height 14
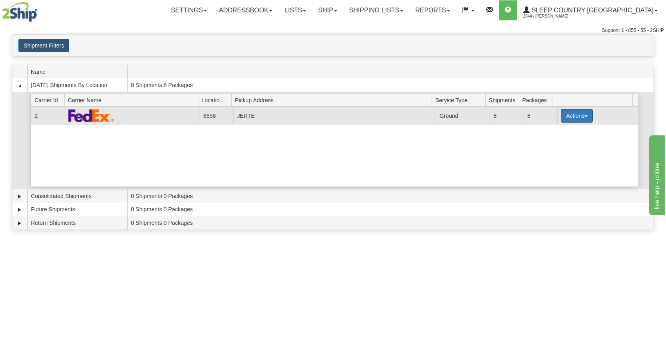
click at [566, 112] on button "Actions" at bounding box center [576, 116] width 32 height 14
click at [554, 142] on span "Close" at bounding box center [545, 141] width 18 height 6
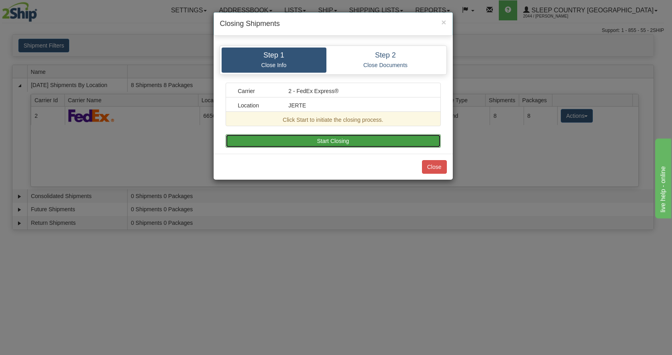
click at [387, 140] on button "Start Closing" at bounding box center [332, 141] width 215 height 14
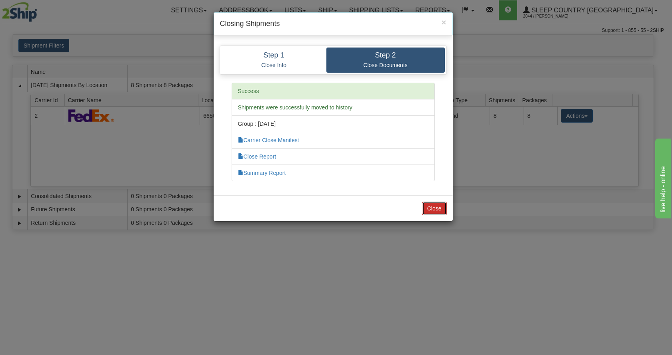
click at [432, 205] on button "Close" at bounding box center [434, 209] width 25 height 14
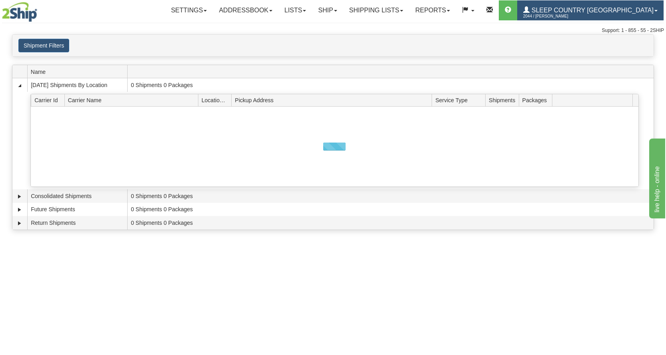
click at [581, 11] on span "Sleep Country [GEOGRAPHIC_DATA]" at bounding box center [591, 10] width 124 height 7
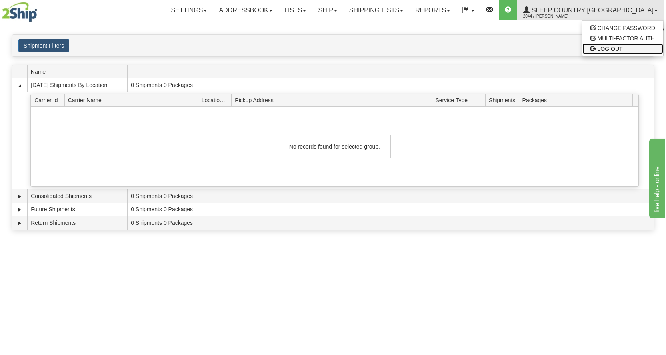
click at [598, 49] on span "LOG OUT" at bounding box center [609, 49] width 25 height 6
